Goal: Navigation & Orientation: Find specific page/section

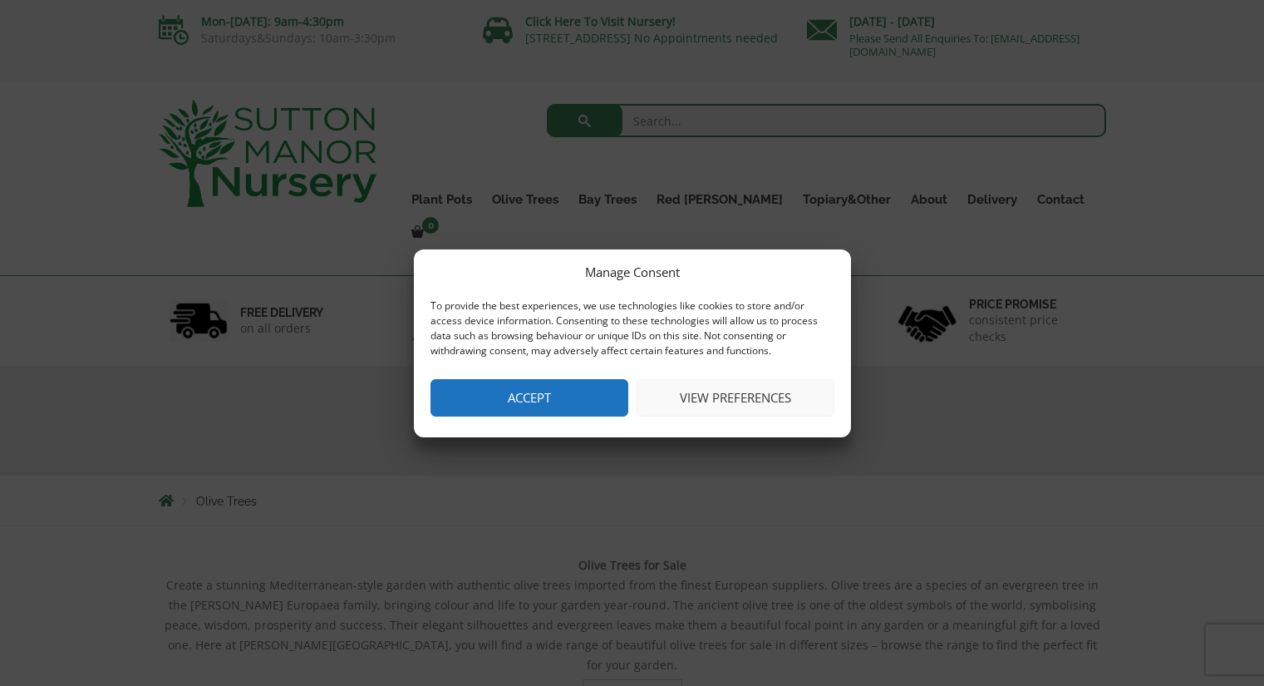
click at [703, 401] on button "View preferences" at bounding box center [736, 397] width 198 height 37
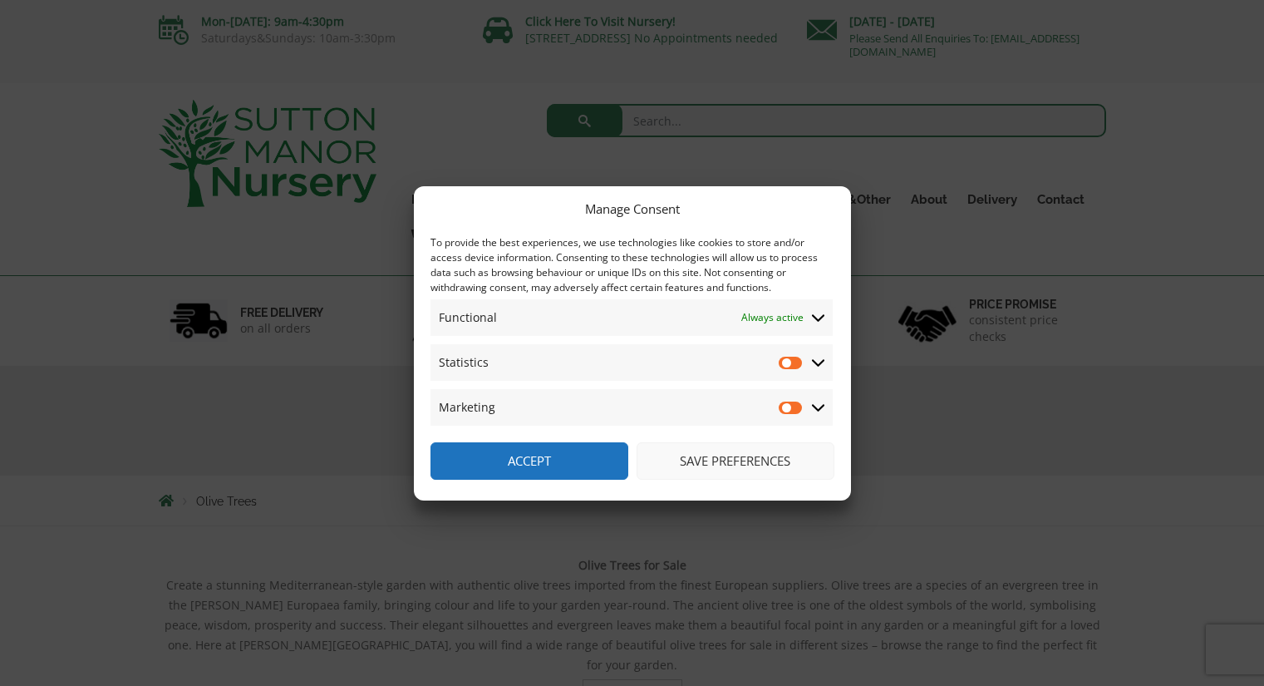
click at [571, 464] on button "Accept" at bounding box center [530, 460] width 198 height 37
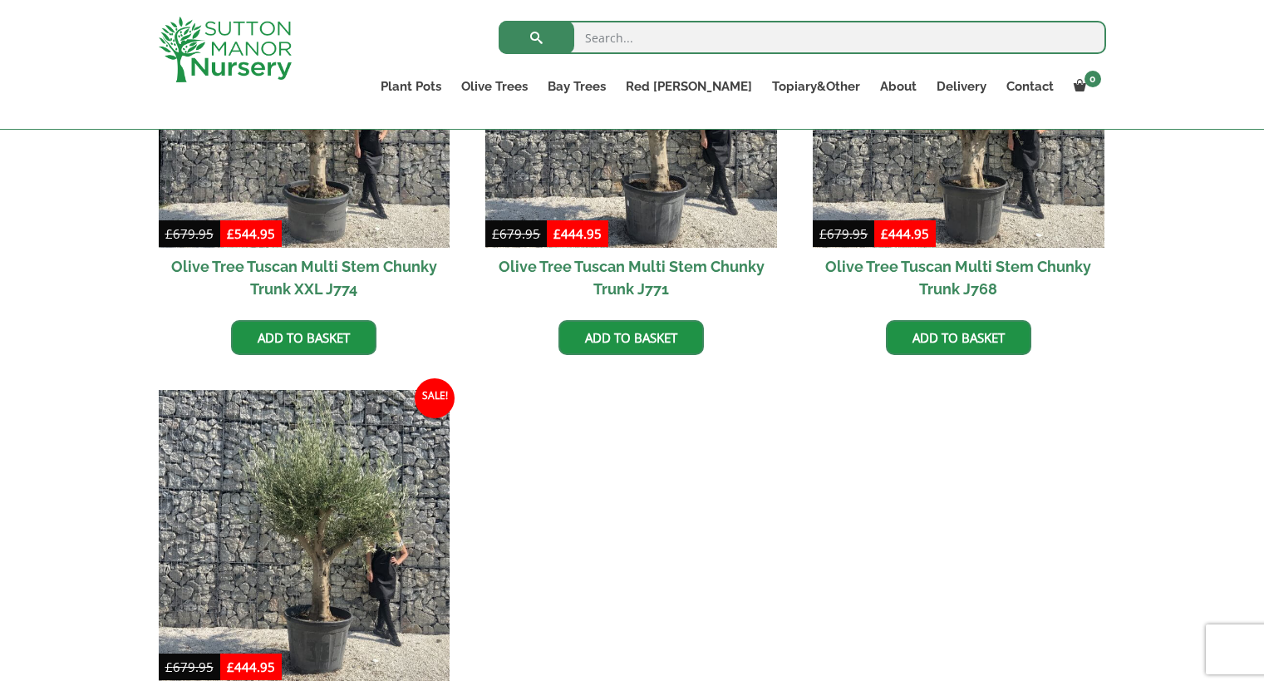
scroll to position [3159, 0]
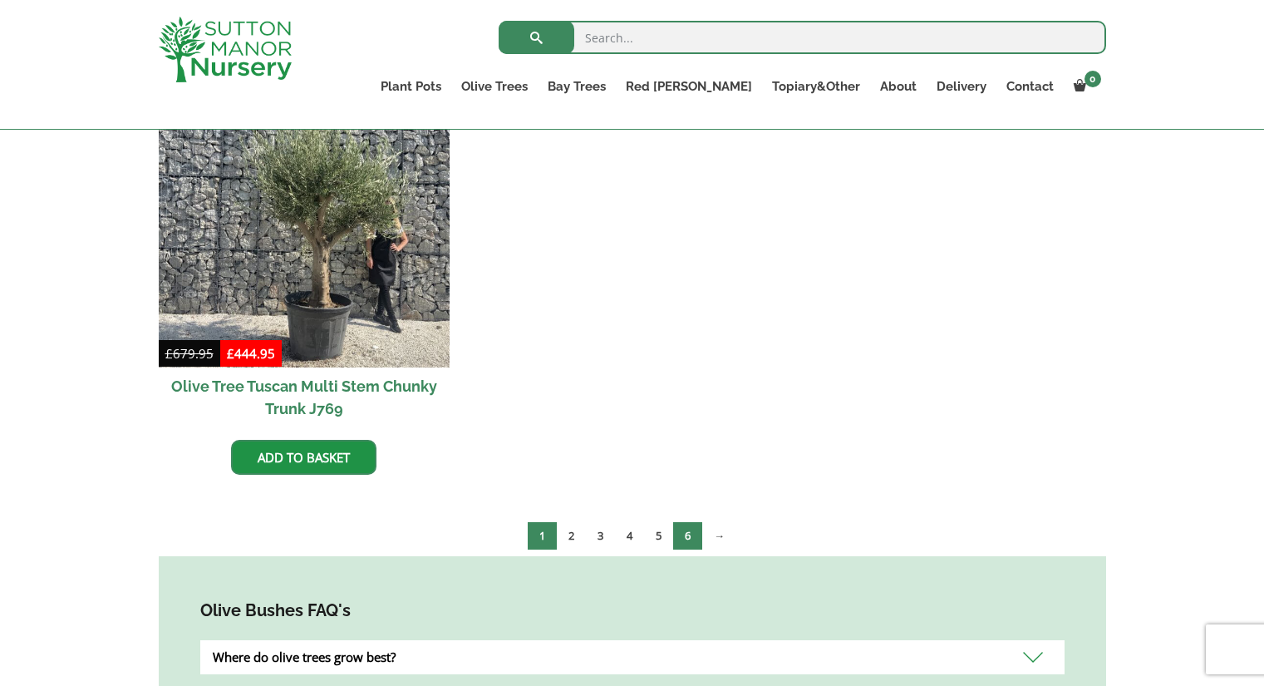
click at [689, 522] on link "6" at bounding box center [687, 535] width 29 height 27
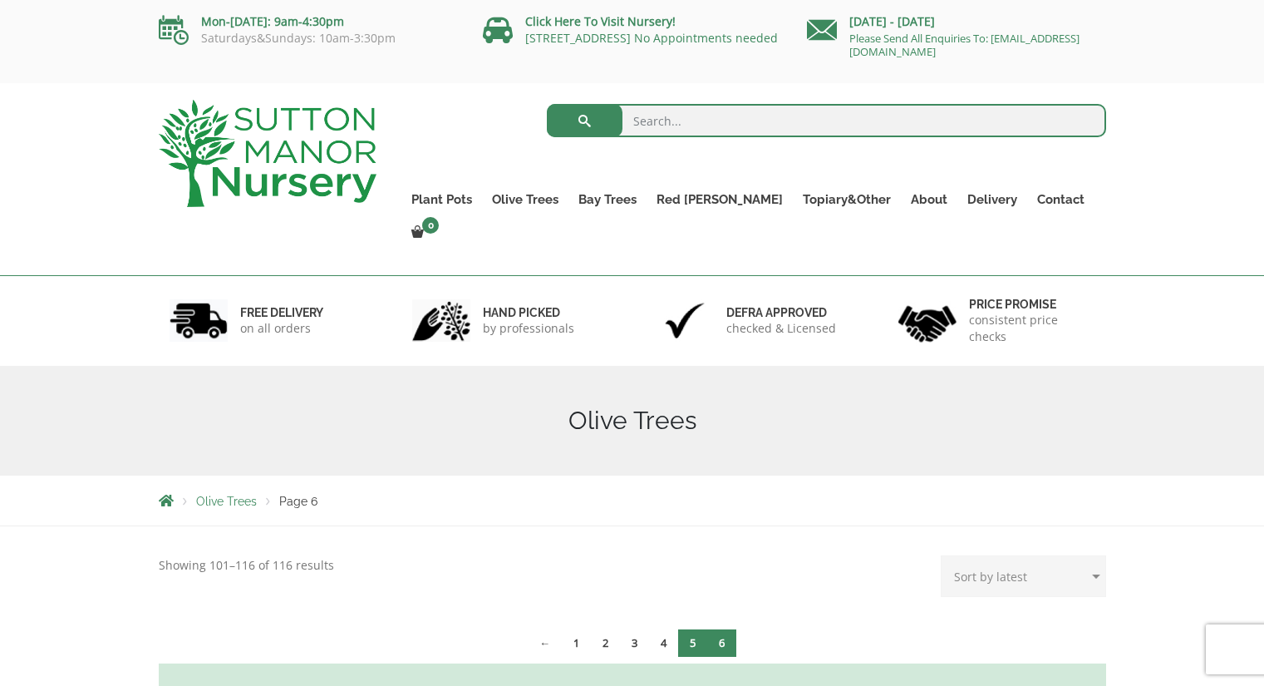
click at [691, 629] on link "5" at bounding box center [692, 642] width 29 height 27
click at [641, 629] on link "4" at bounding box center [647, 642] width 29 height 27
click at [613, 629] on link "3" at bounding box center [617, 642] width 29 height 27
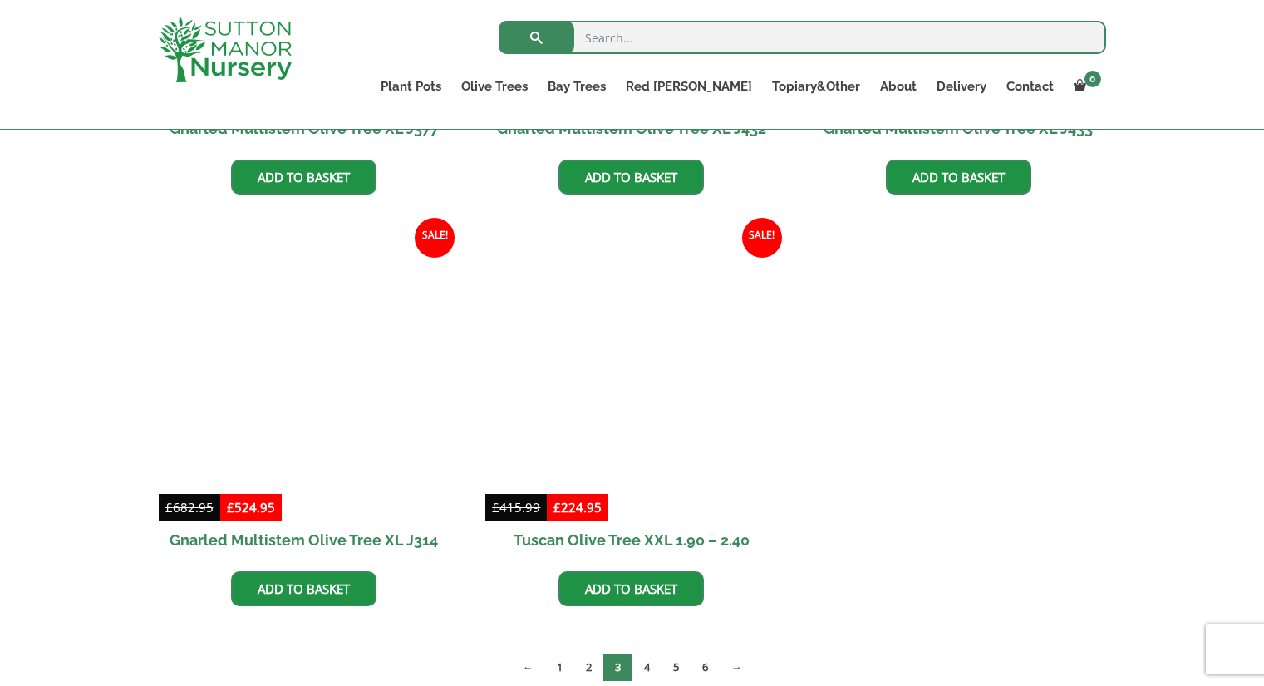
scroll to position [1330, 0]
